Goal: Task Accomplishment & Management: Complete application form

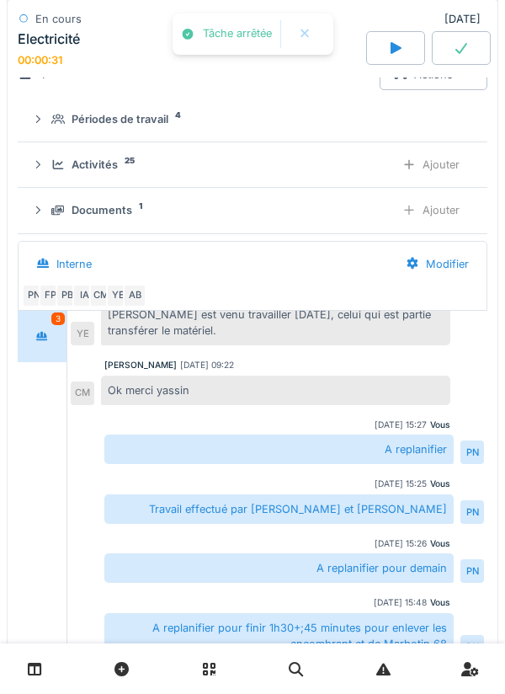
scroll to position [261, 0]
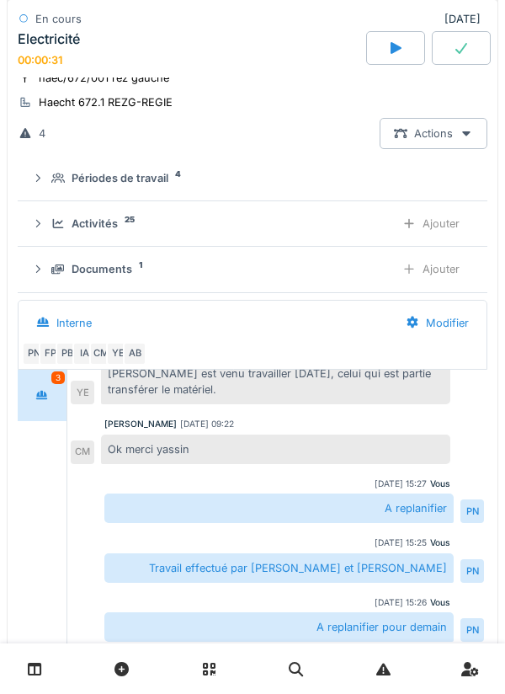
click at [50, 667] on link at bounding box center [34, 670] width 43 height 40
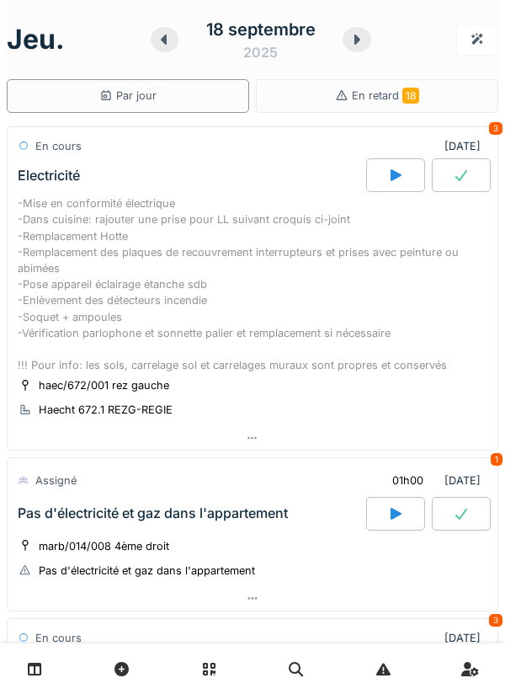
click at [393, 515] on icon at bounding box center [396, 514] width 11 height 12
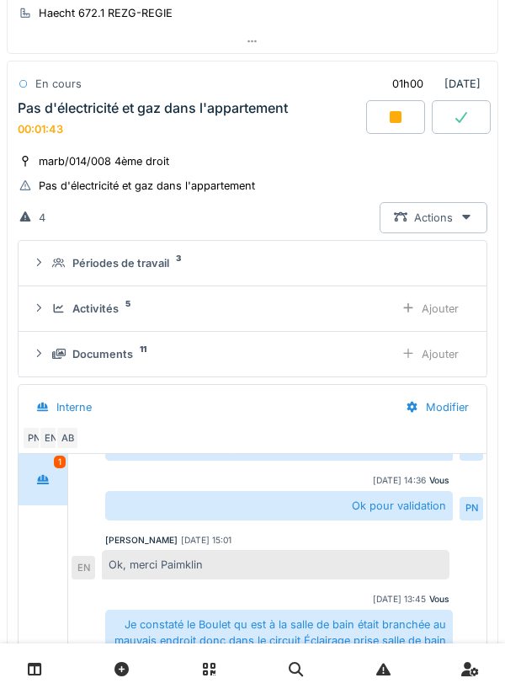
scroll to position [390, 0]
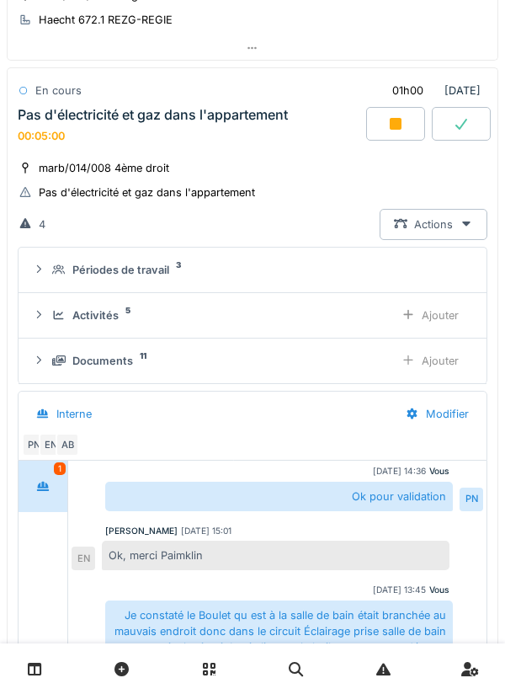
click at [441, 319] on div "Ajouter" at bounding box center [431, 315] width 86 height 31
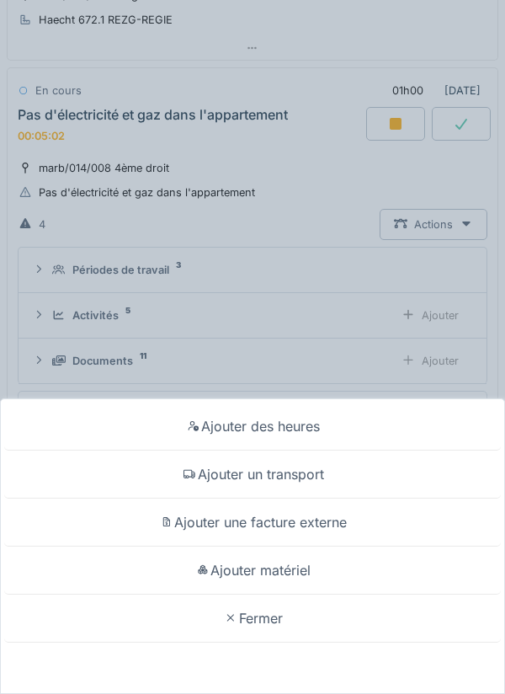
click at [266, 608] on div "Fermer" at bounding box center [252, 619] width 497 height 48
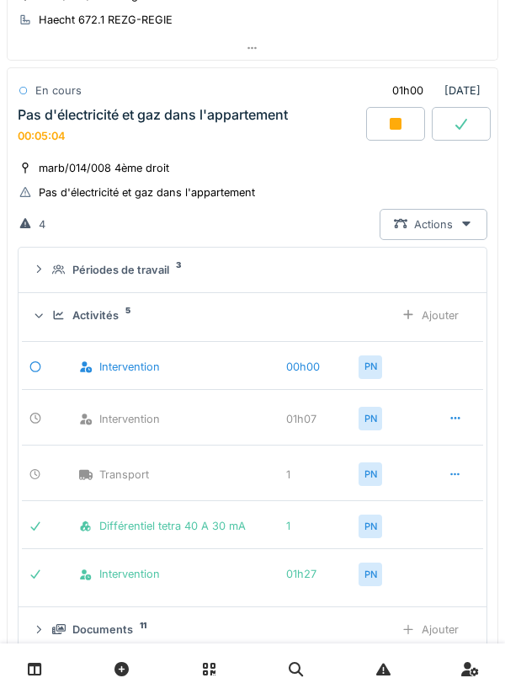
click at [436, 313] on div "Ajouter" at bounding box center [431, 315] width 86 height 31
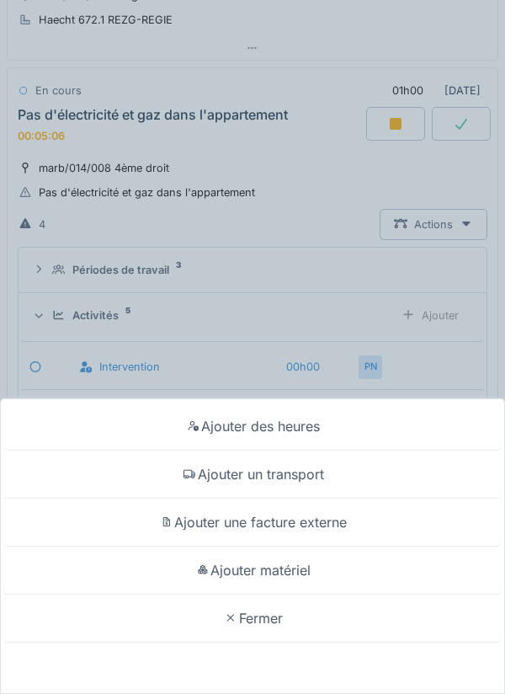
click at [274, 170] on div "Ajouter des heures Ajouter un transport Ajouter une facture externe Ajouter mat…" at bounding box center [252, 347] width 505 height 694
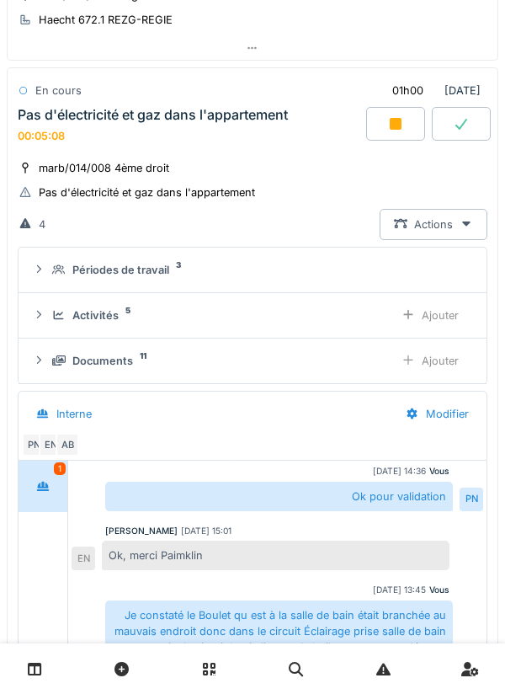
click at [439, 358] on div "Ajouter" at bounding box center [431, 360] width 86 height 31
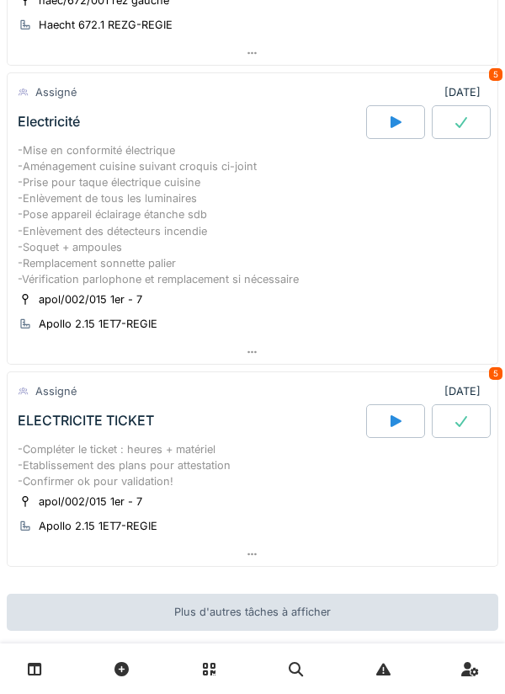
scroll to position [1567, 0]
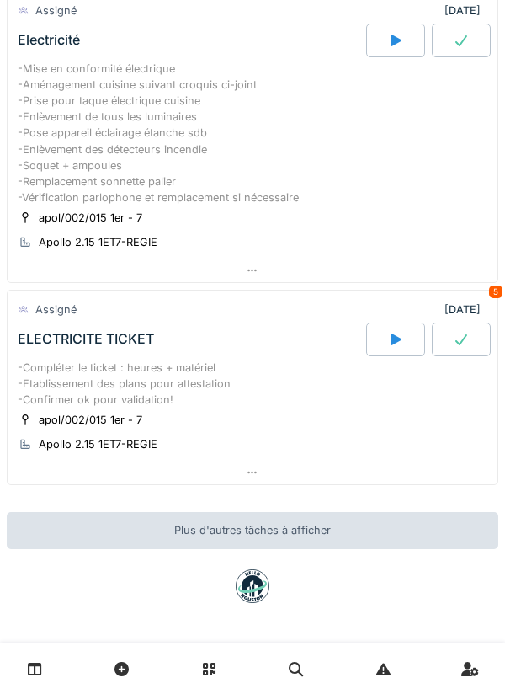
click at [51, 661] on link at bounding box center [34, 670] width 43 height 40
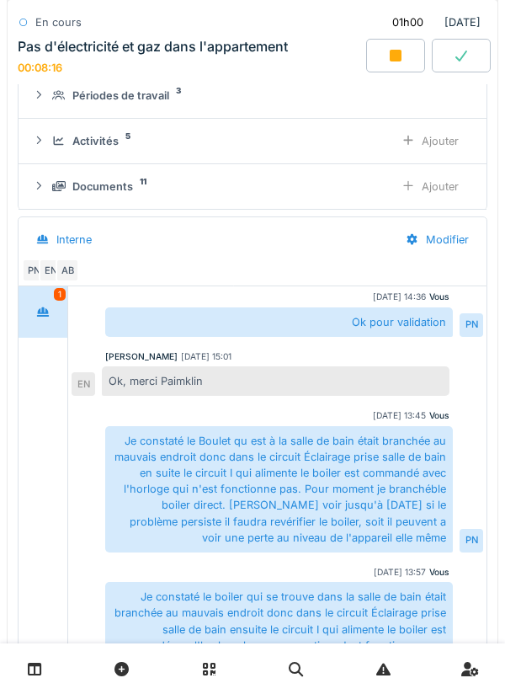
scroll to position [575, 0]
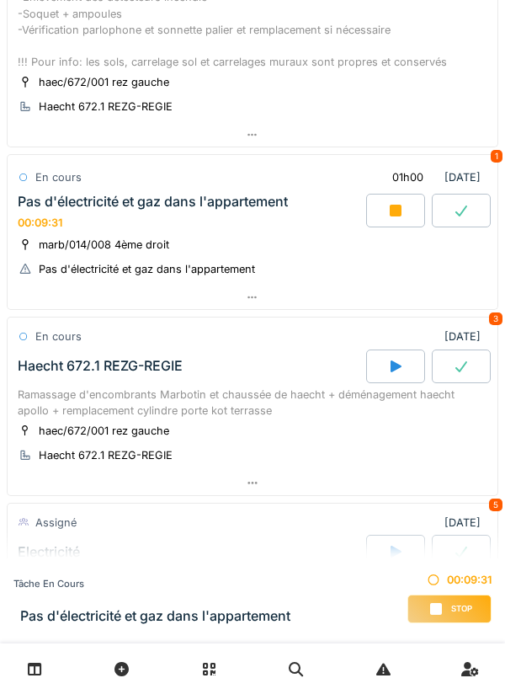
scroll to position [308, 0]
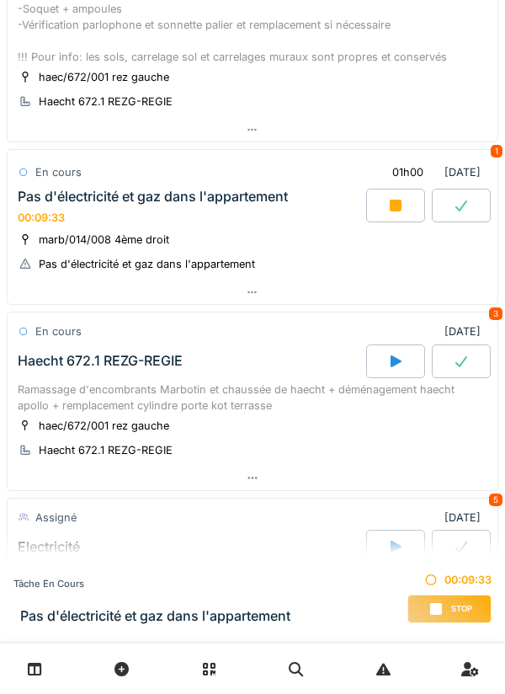
click at [230, 233] on div "marb/014/008 4ème droit Pas d'électricité et gaz dans l'appartement" at bounding box center [253, 252] width 470 height 42
click at [120, 222] on div "Pas d'électricité et gaz dans l'appartement 00:09:35" at bounding box center [190, 207] width 352 height 36
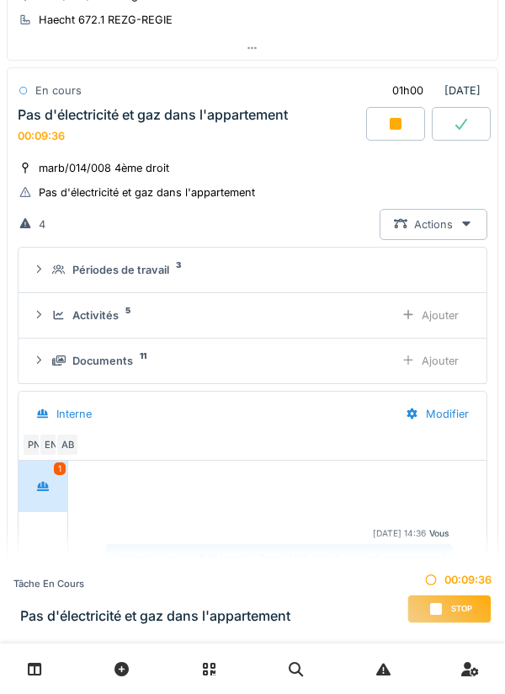
scroll to position [154, 0]
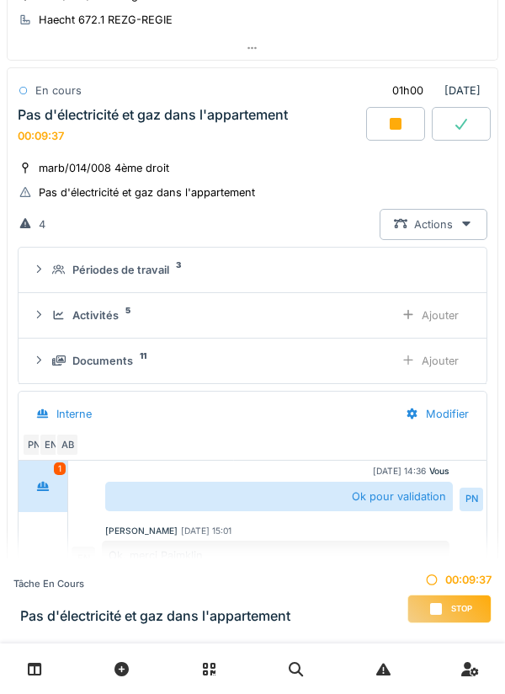
click at [444, 308] on div "Ajouter" at bounding box center [431, 315] width 86 height 31
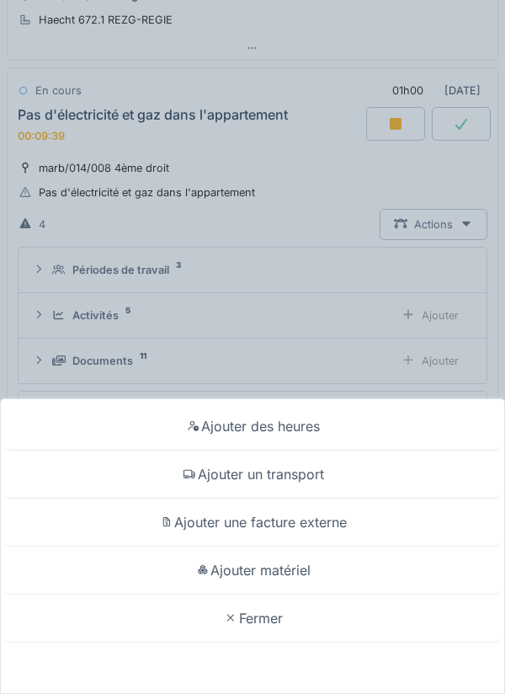
click at [264, 610] on div "Fermer" at bounding box center [252, 619] width 497 height 48
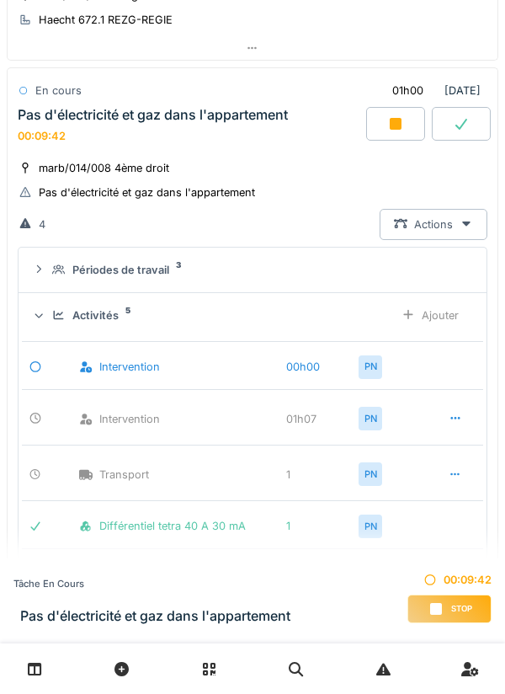
click at [160, 173] on div "marb/014/008 4ème droit" at bounding box center [104, 168] width 131 height 16
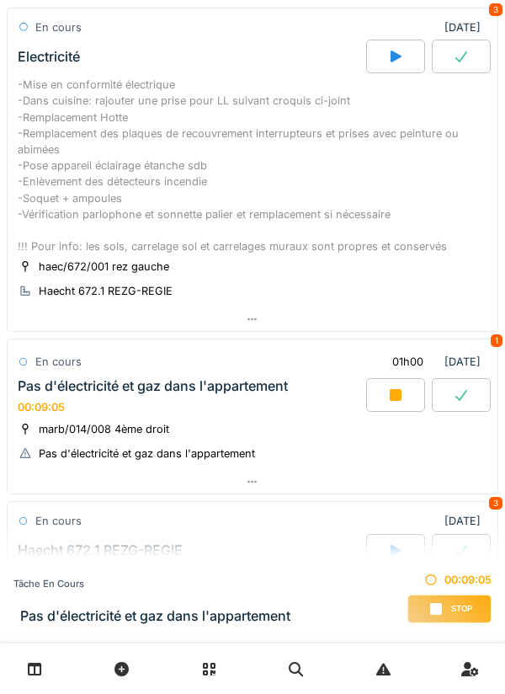
scroll to position [125, 0]
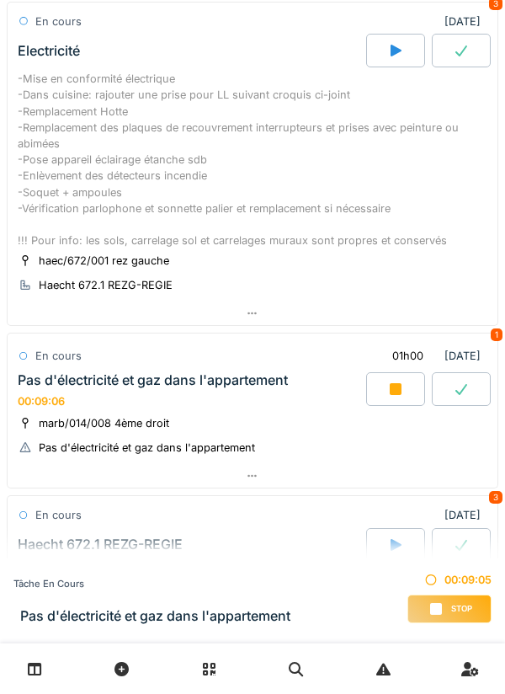
click at [190, 419] on div "marb/014/008 4ème droit Pas d'électricité et gaz dans l'appartement" at bounding box center [253, 435] width 470 height 42
click at [149, 402] on div "Pas d'électricité et gaz dans l'appartement 00:09:07" at bounding box center [190, 390] width 352 height 36
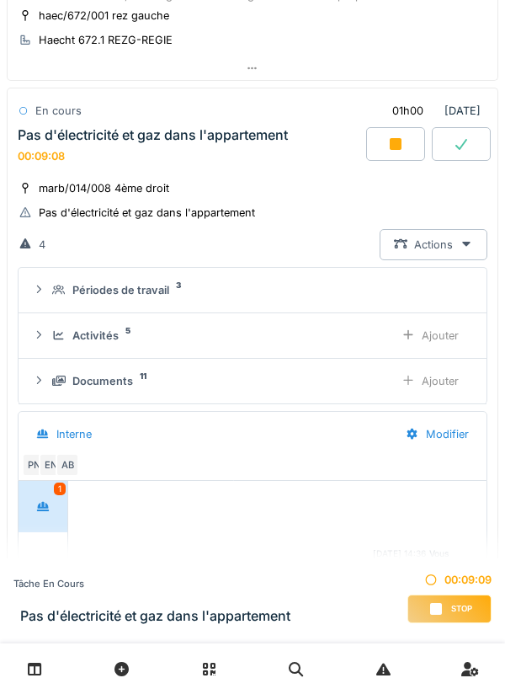
scroll to position [390, 0]
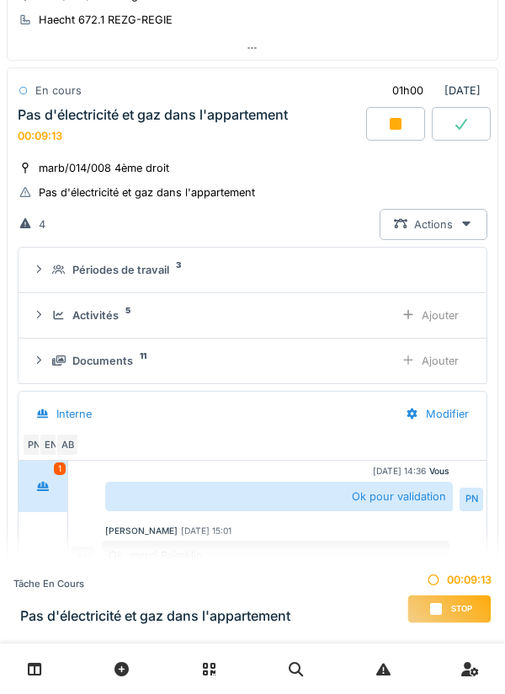
click at [445, 311] on div "Ajouter" at bounding box center [431, 315] width 86 height 31
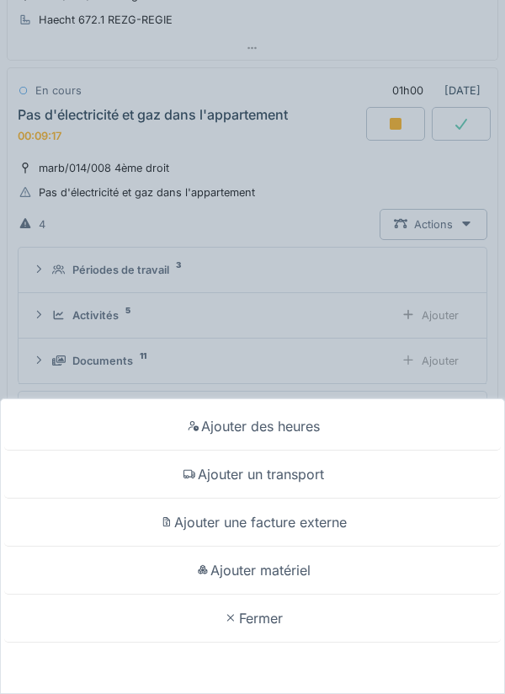
click at [174, 124] on div "Ajouter des heures Ajouter un transport Ajouter une facture externe Ajouter mat…" at bounding box center [252, 347] width 505 height 694
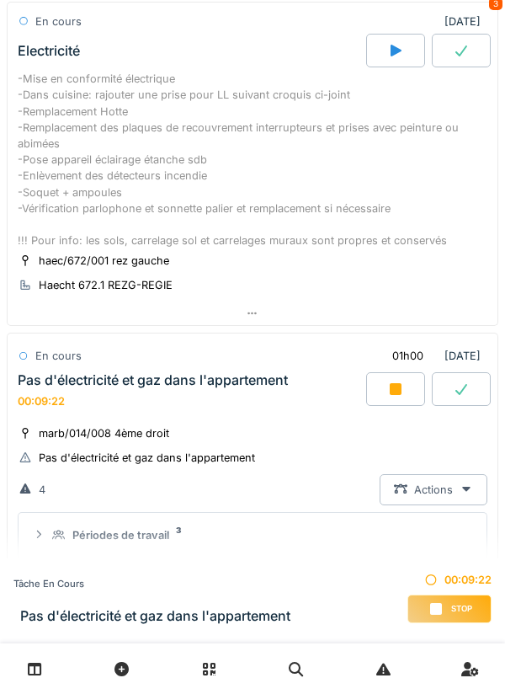
scroll to position [139, 0]
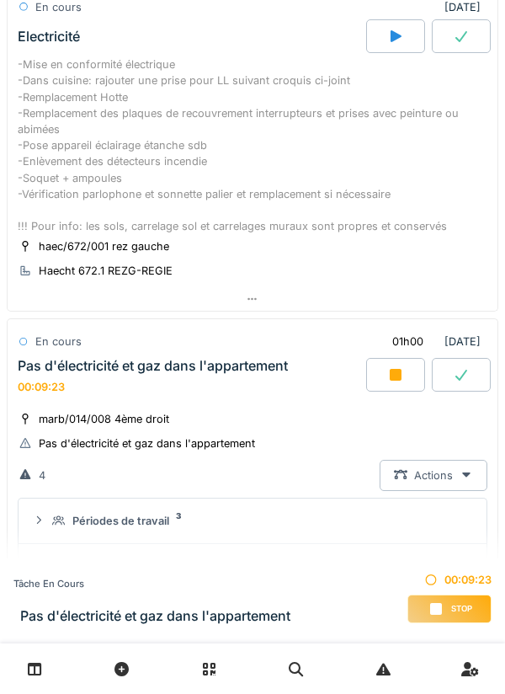
click at [212, 368] on div "Pas d'électricité et gaz dans l'appartement" at bounding box center [153, 366] width 270 height 16
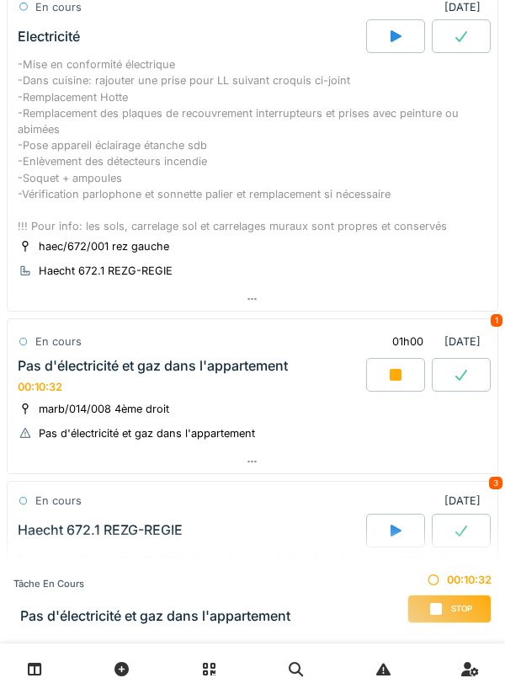
click at [206, 388] on div "Pas d'électricité et gaz dans l'appartement 00:10:32" at bounding box center [190, 376] width 352 height 36
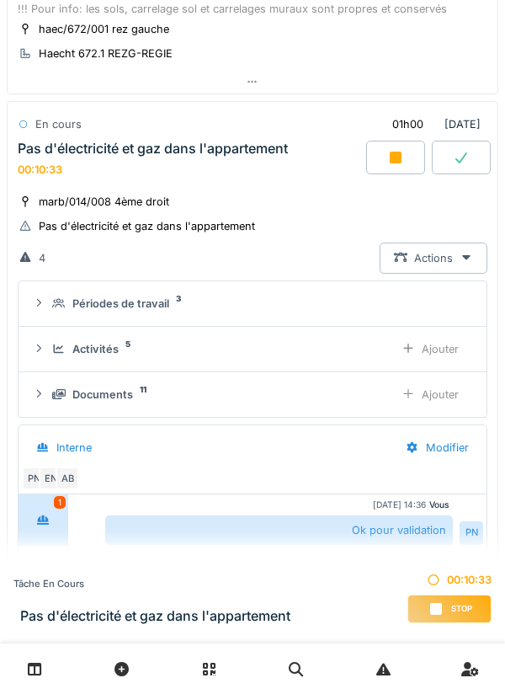
scroll to position [390, 0]
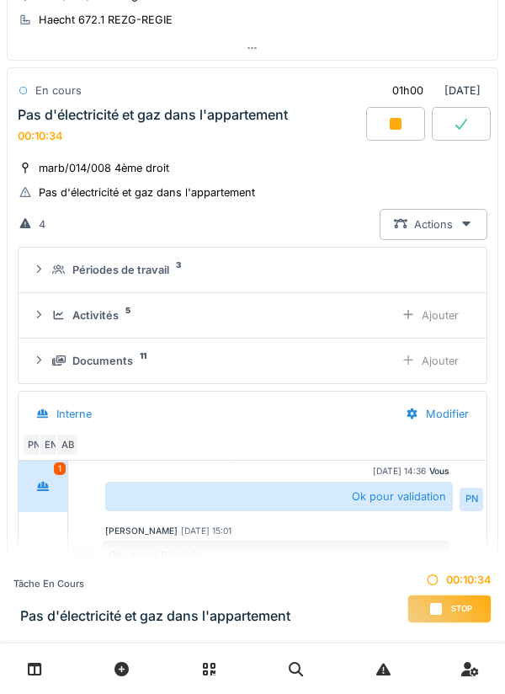
click at [444, 357] on div "Ajouter" at bounding box center [431, 360] width 86 height 31
click at [444, 316] on div "Ajouter" at bounding box center [431, 315] width 86 height 31
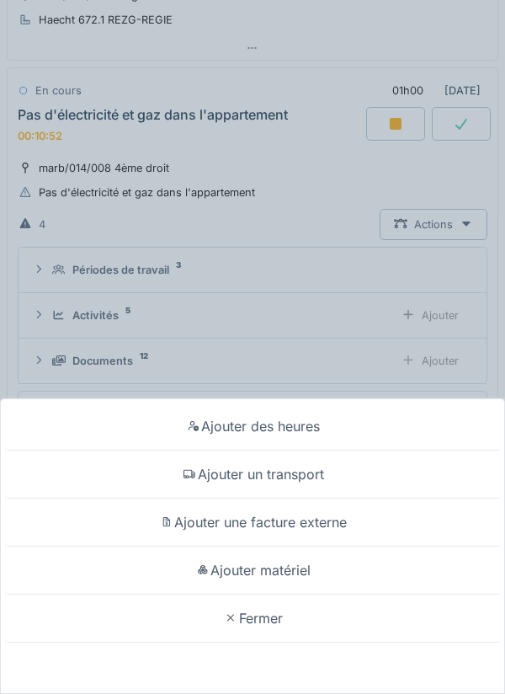
click at [271, 602] on div "Fermer" at bounding box center [252, 619] width 497 height 48
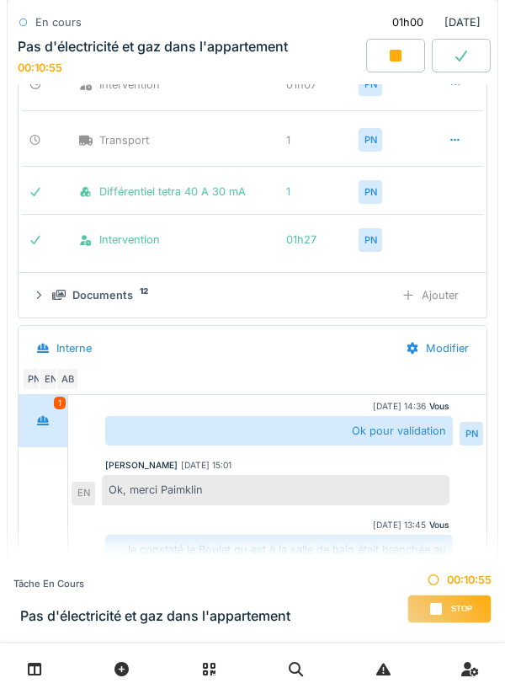
scroll to position [728, 0]
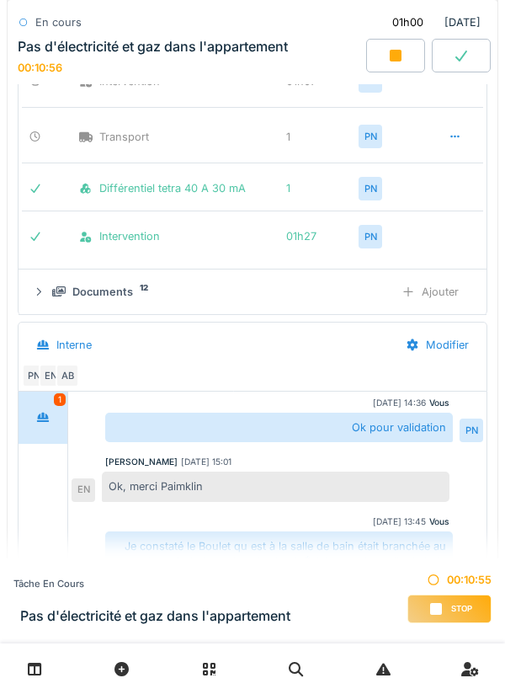
click at [449, 285] on div "Ajouter" at bounding box center [431, 291] width 86 height 31
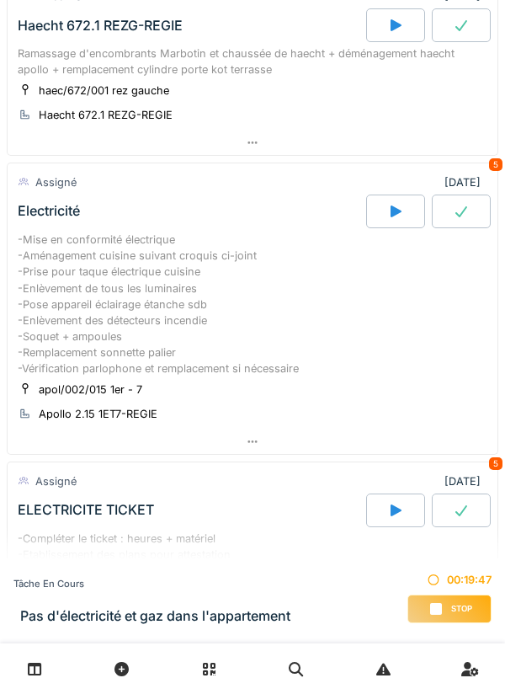
scroll to position [1836, 0]
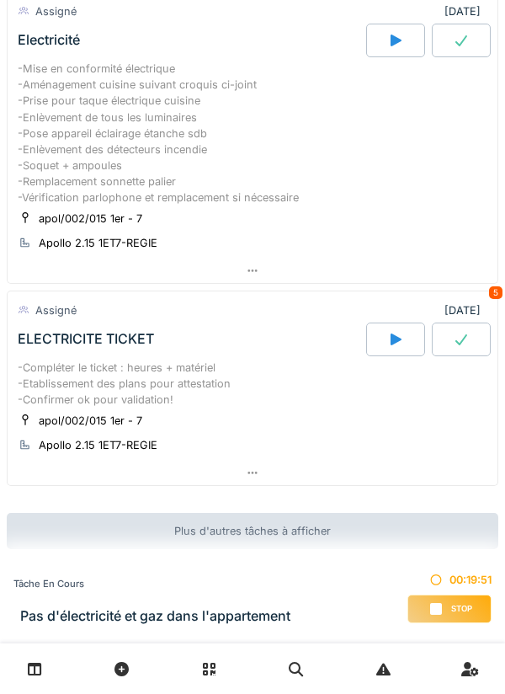
click at [176, 611] on h3 "Pas d'électricité et gaz dans l'appartement" at bounding box center [155, 616] width 270 height 16
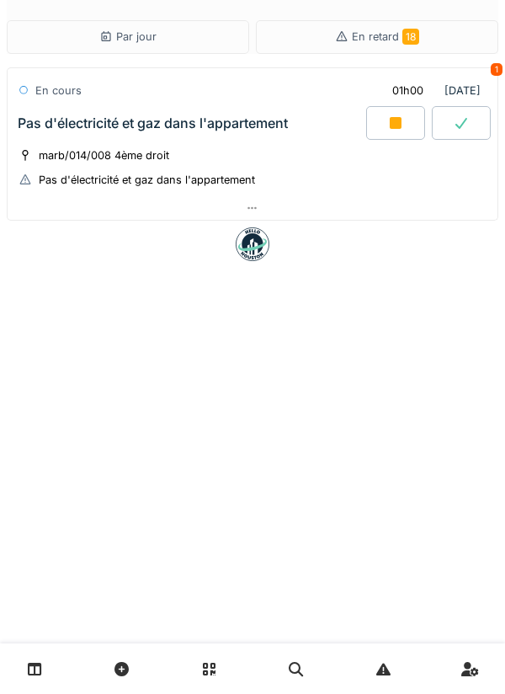
scroll to position [0, 0]
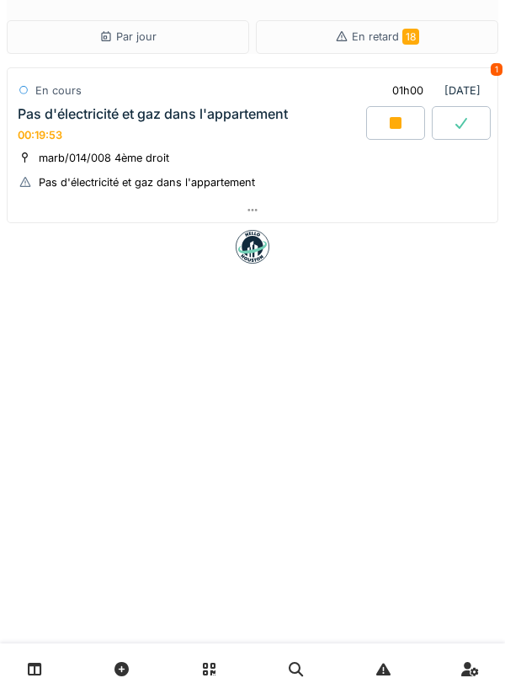
click at [148, 138] on div "Pas d'électricité et gaz dans l'appartement 00:19:53" at bounding box center [190, 124] width 352 height 36
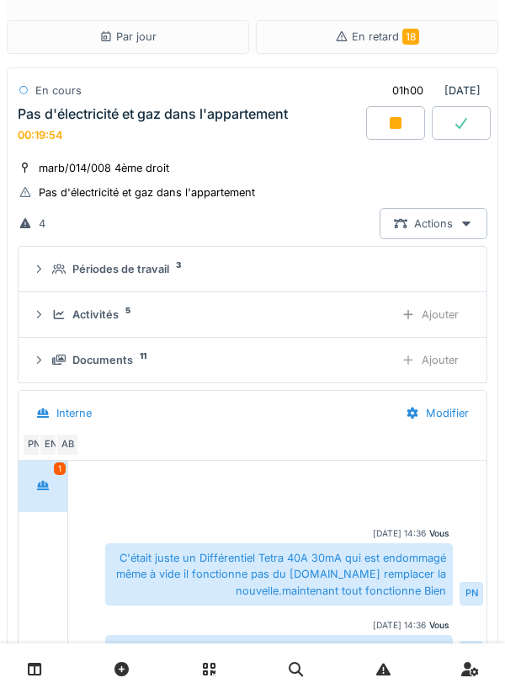
scroll to position [154, 0]
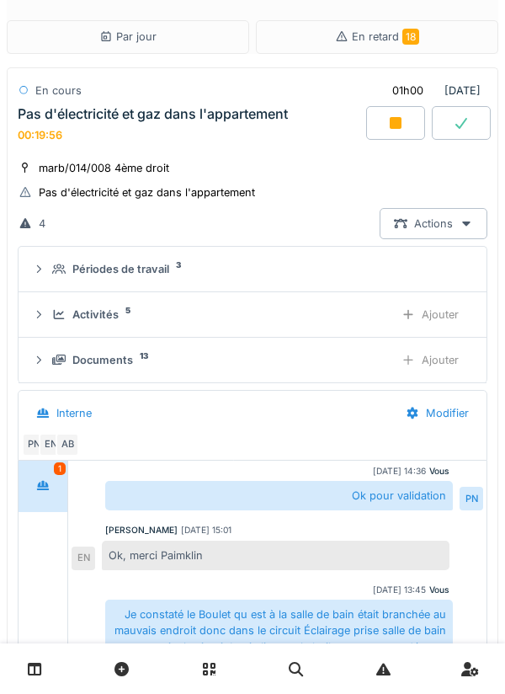
click at [452, 314] on div "Ajouter" at bounding box center [431, 314] width 86 height 31
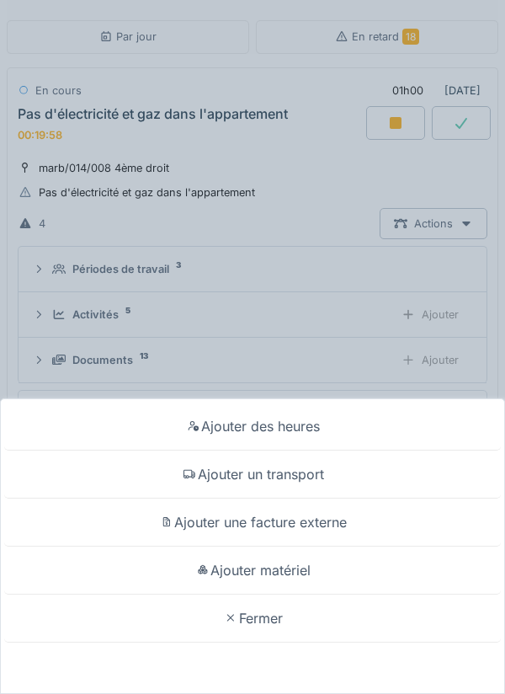
click at [272, 607] on div "Fermer" at bounding box center [252, 619] width 497 height 48
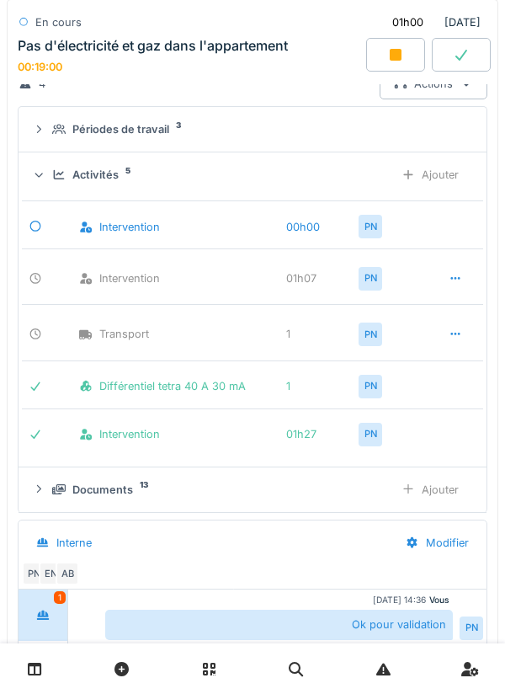
scroll to position [142, 0]
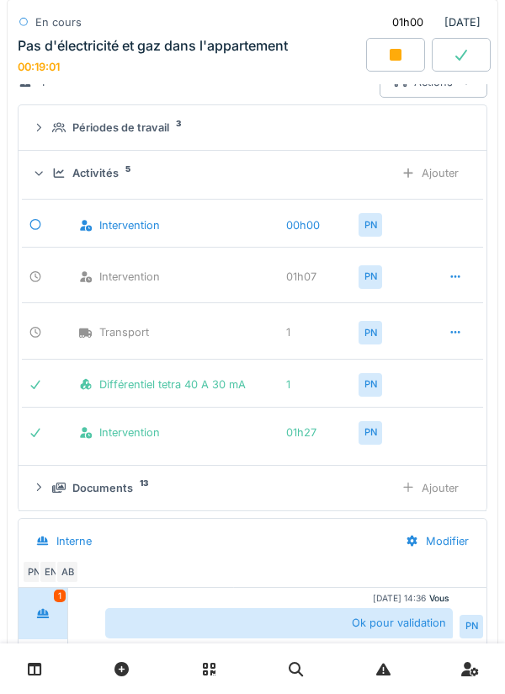
click at [447, 479] on div "Ajouter" at bounding box center [431, 488] width 86 height 31
click at [238, 51] on div "Pas d'électricité et gaz dans l'appartement" at bounding box center [153, 46] width 270 height 16
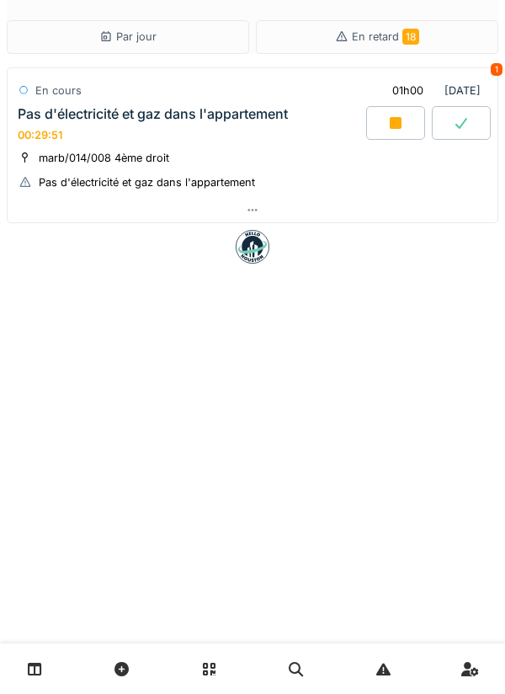
scroll to position [0, 0]
click at [166, 154] on div "marb/014/008 4ème droit" at bounding box center [104, 158] width 131 height 16
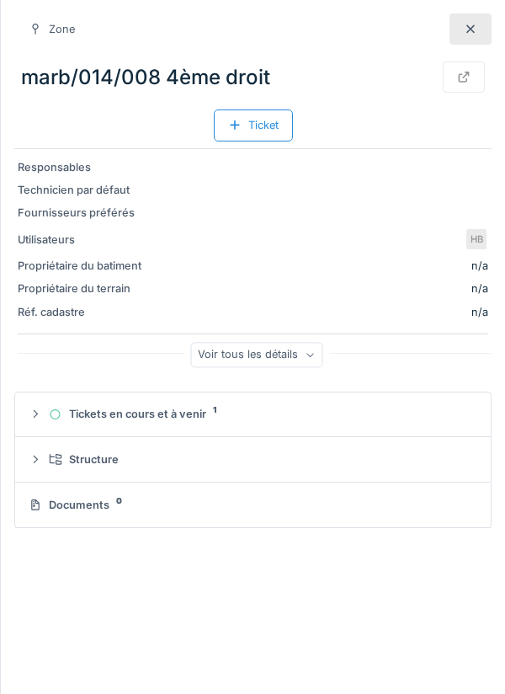
click at [489, 32] on div at bounding box center [471, 28] width 42 height 31
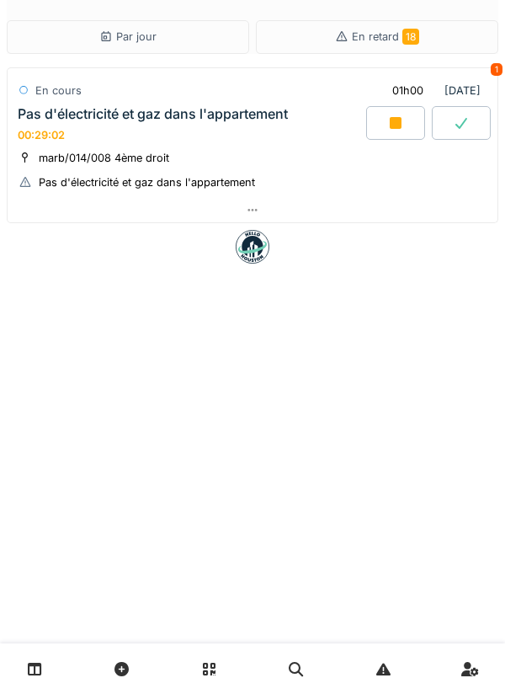
click at [177, 132] on div "Pas d'électricité et gaz dans l'appartement 00:29:02" at bounding box center [190, 124] width 352 height 36
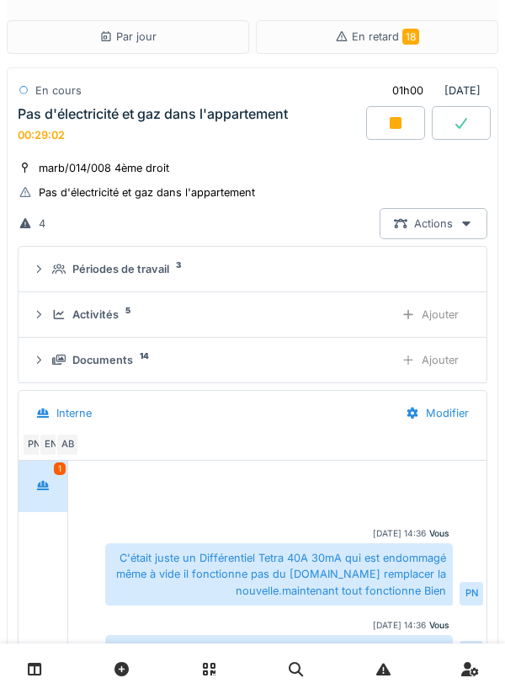
scroll to position [154, 0]
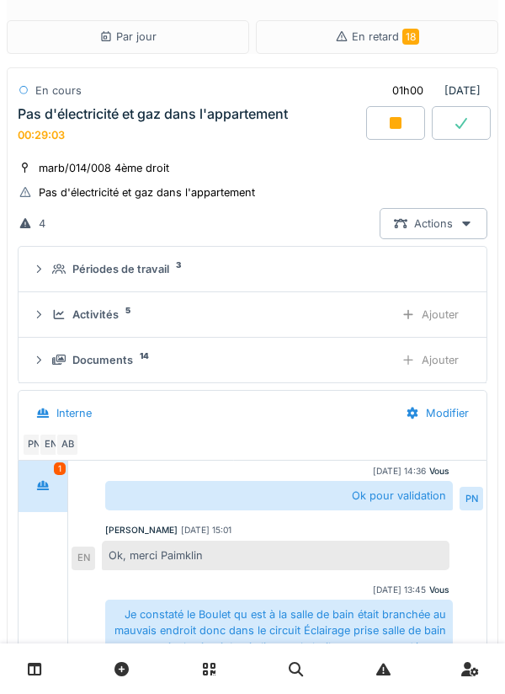
click at [448, 314] on div "Ajouter" at bounding box center [431, 314] width 86 height 31
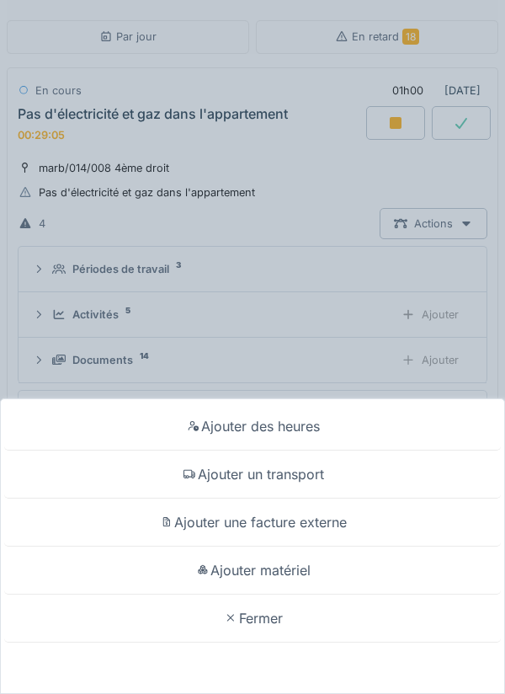
click at [272, 611] on div "Fermer" at bounding box center [252, 619] width 497 height 48
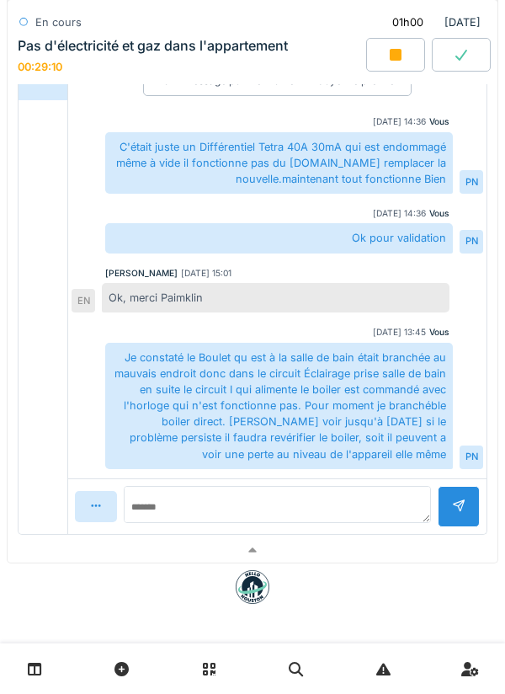
scroll to position [51, 0]
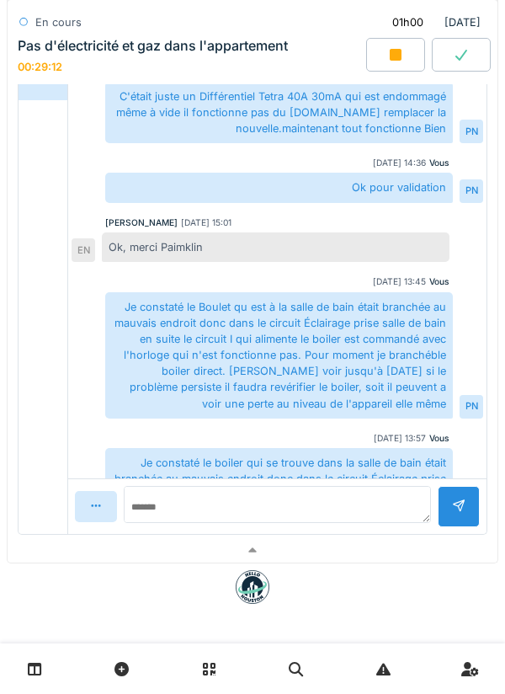
click at [235, 45] on div "Pas d'électricité et gaz dans l'appartement" at bounding box center [153, 46] width 270 height 16
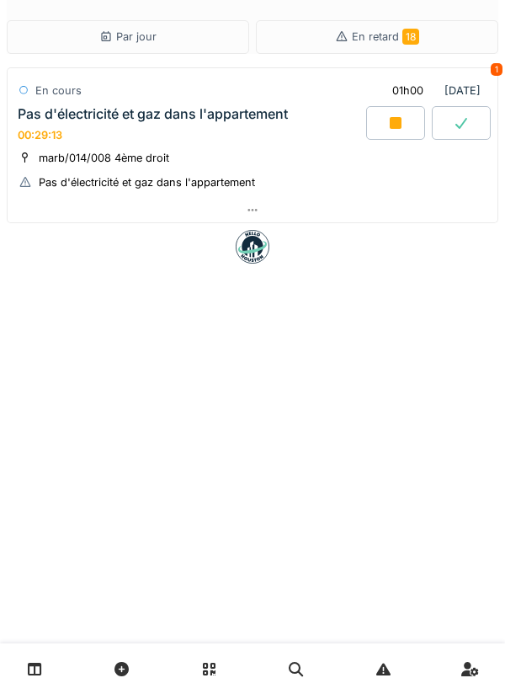
click at [195, 121] on div "Pas d'électricité et gaz dans l'appartement" at bounding box center [153, 114] width 270 height 16
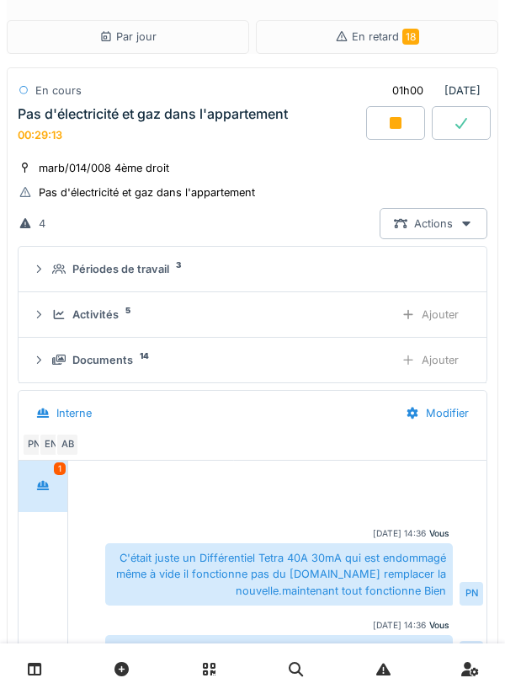
scroll to position [154, 0]
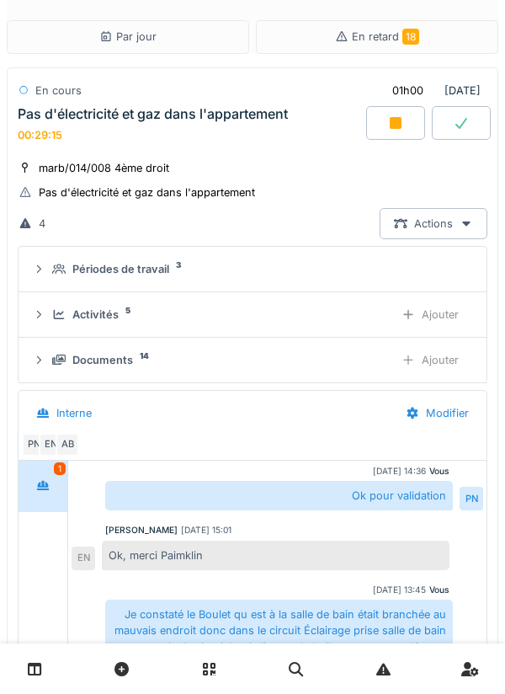
click at [451, 355] on div "Ajouter" at bounding box center [431, 360] width 86 height 31
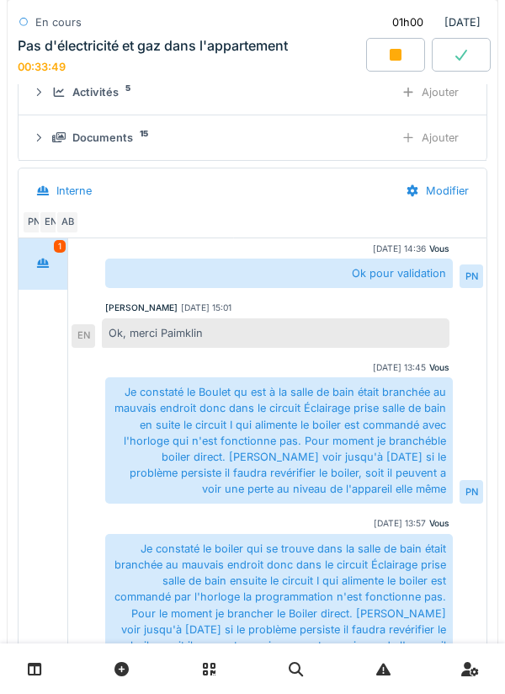
scroll to position [412, 0]
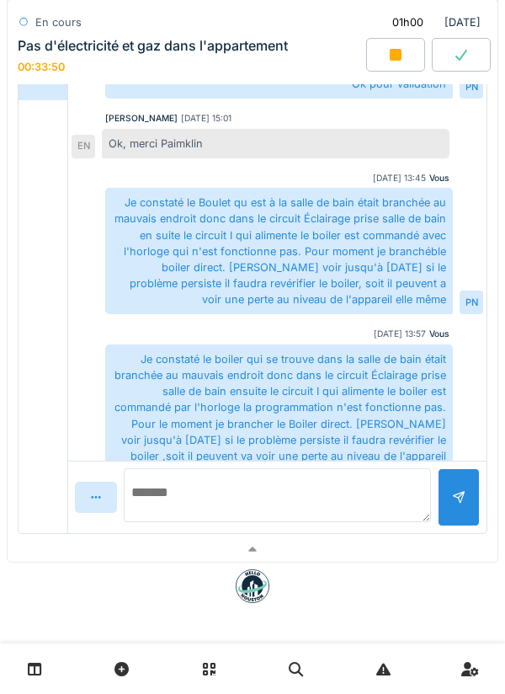
click at [163, 505] on textarea at bounding box center [277, 495] width 307 height 54
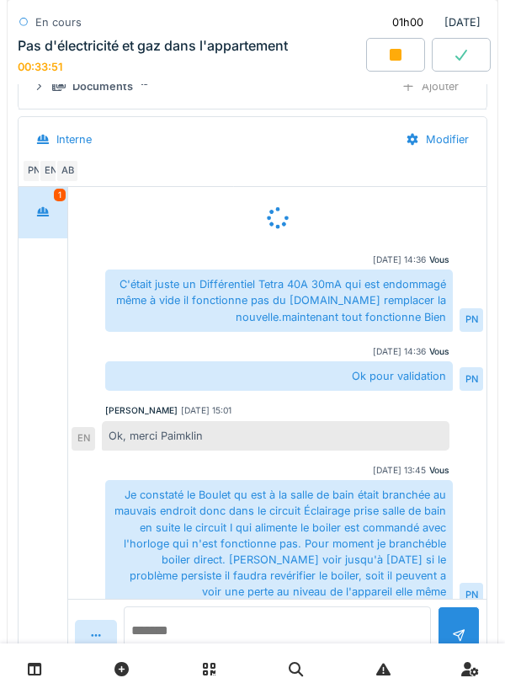
scroll to position [51, 0]
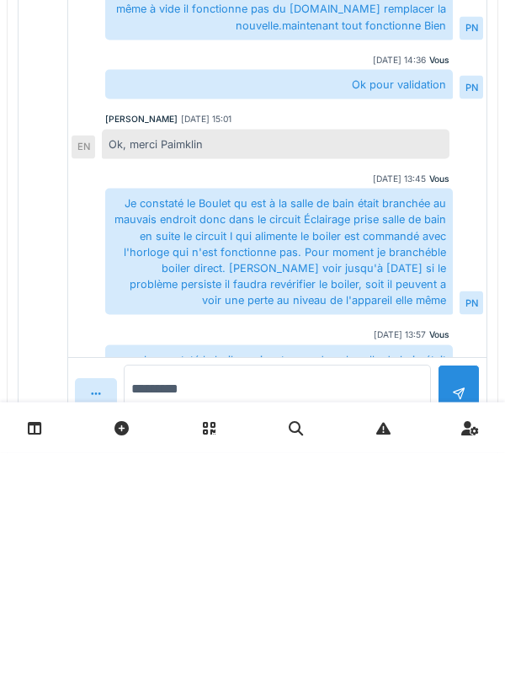
click at [230, 622] on textarea "********" at bounding box center [277, 634] width 307 height 54
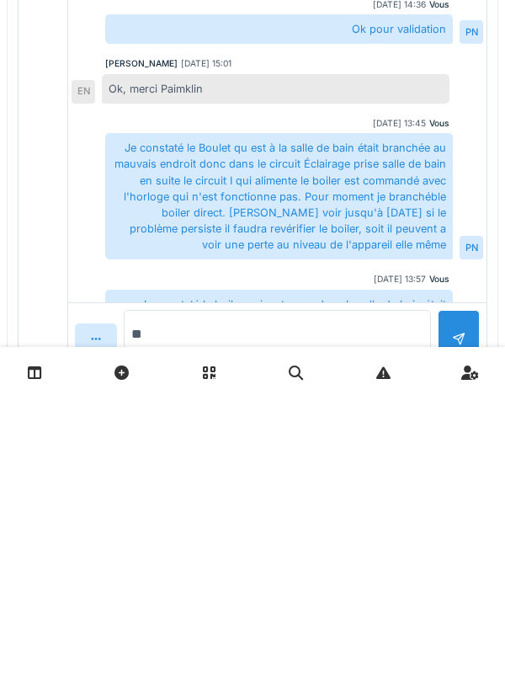
type textarea "*"
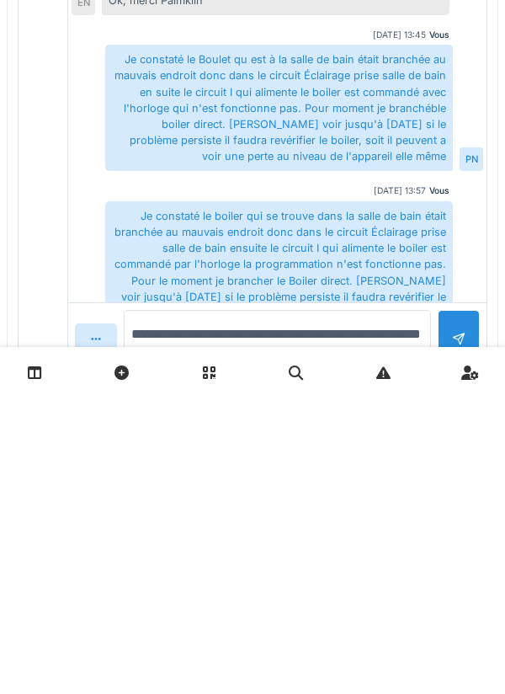
scroll to position [139, 0]
click at [401, 624] on textarea "**********" at bounding box center [277, 634] width 307 height 54
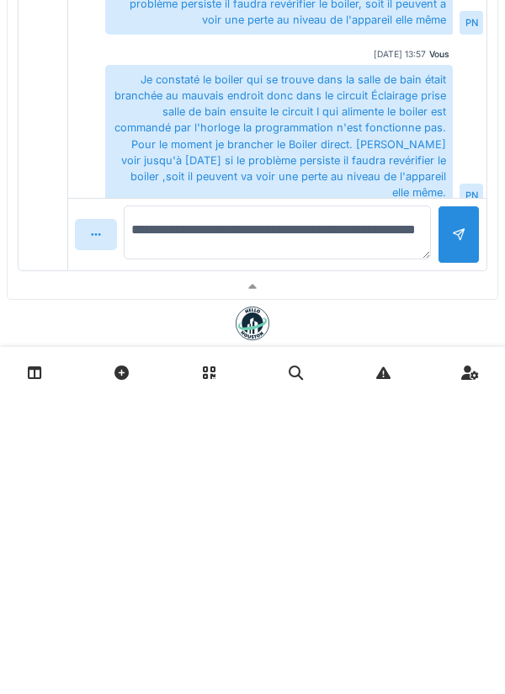
scroll to position [412, 0]
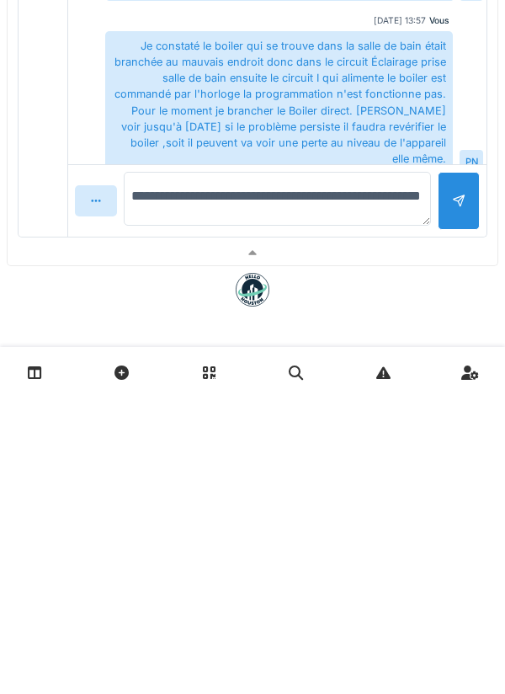
click at [225, 516] on textarea "**********" at bounding box center [277, 495] width 307 height 54
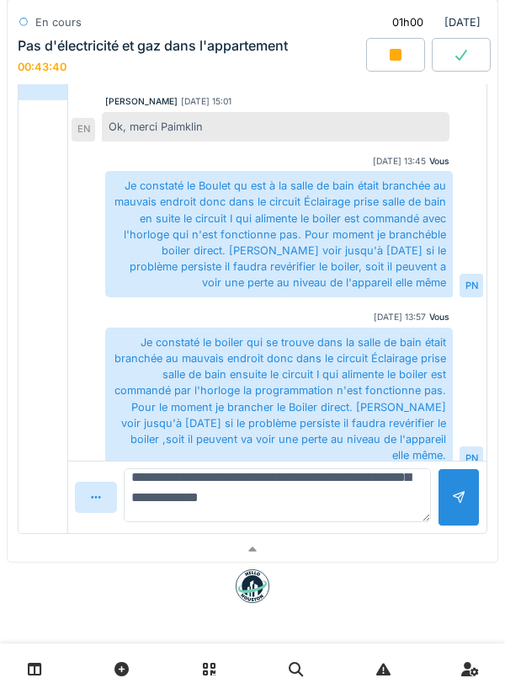
click at [412, 512] on textarea "**********" at bounding box center [277, 495] width 307 height 54
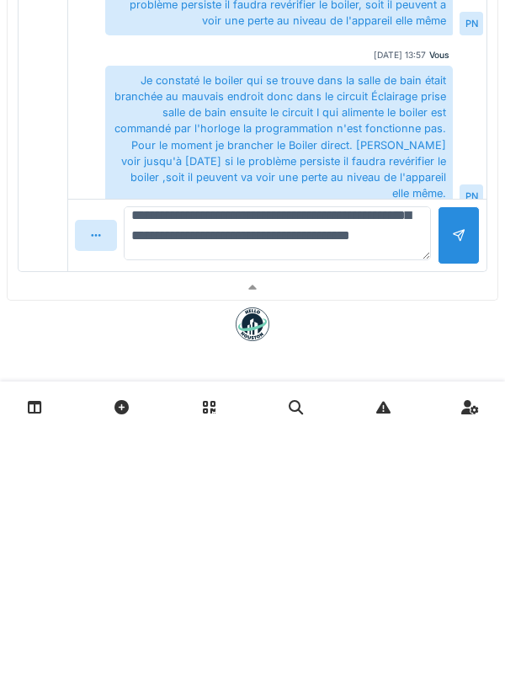
type textarea "**********"
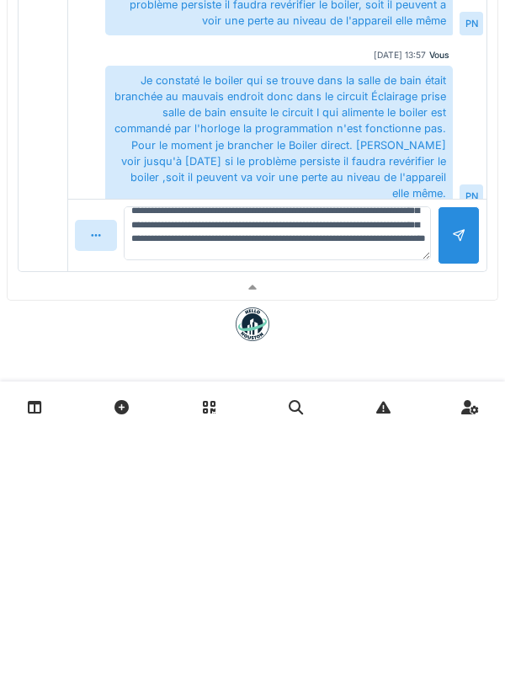
click at [449, 497] on div at bounding box center [459, 497] width 42 height 58
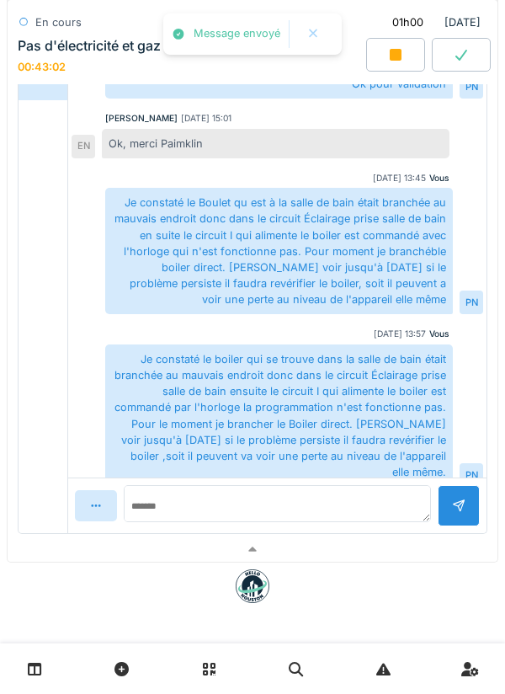
scroll to position [311, 0]
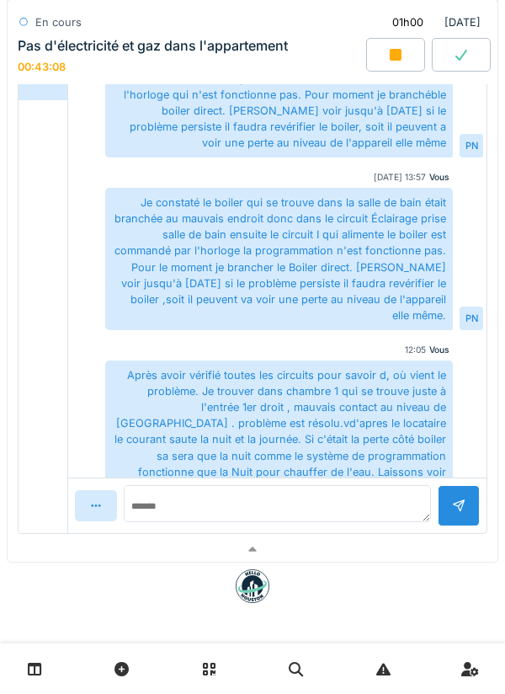
click at [393, 49] on icon at bounding box center [396, 55] width 12 height 12
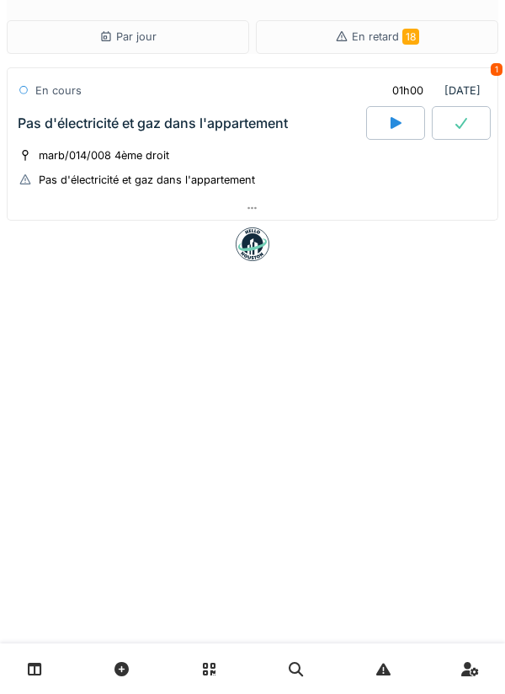
click at [42, 671] on link at bounding box center [34, 670] width 43 height 40
click at [43, 671] on link at bounding box center [34, 670] width 43 height 40
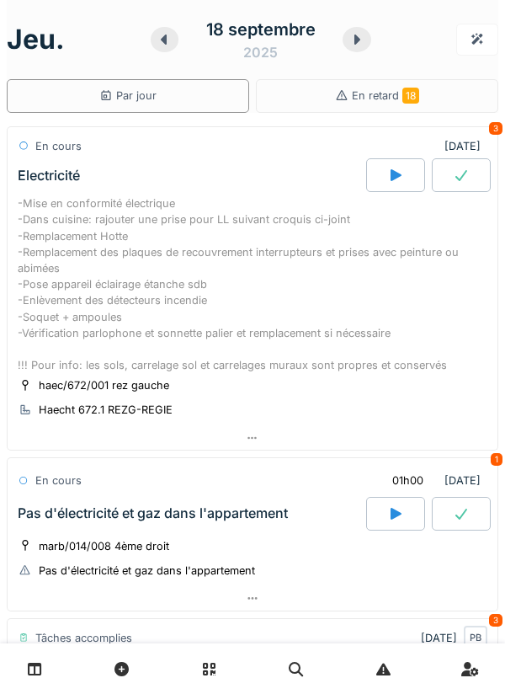
click at [388, 167] on div at bounding box center [395, 175] width 59 height 34
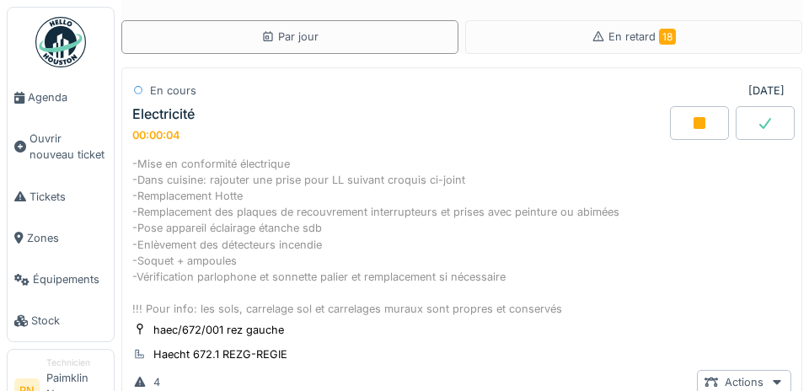
scroll to position [155, 0]
